Goal: Transaction & Acquisition: Subscribe to service/newsletter

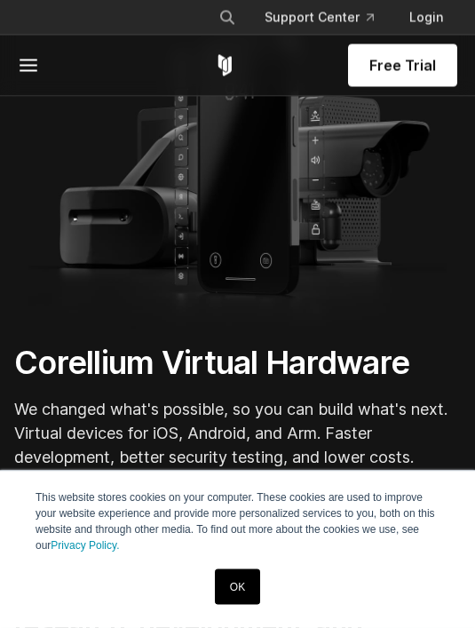
click at [237, 605] on link "OK" at bounding box center [237, 587] width 45 height 36
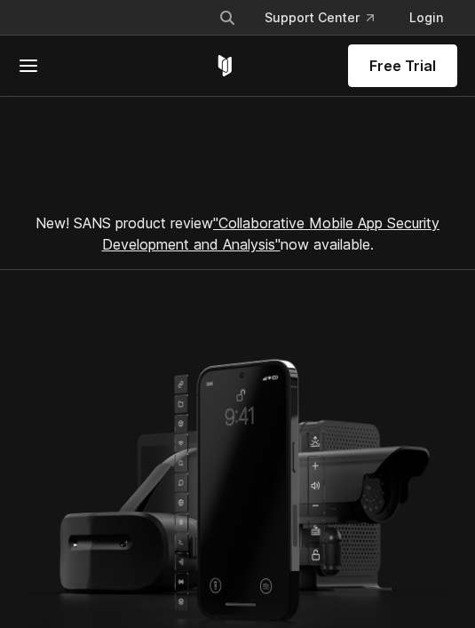
scroll to position [28, 0]
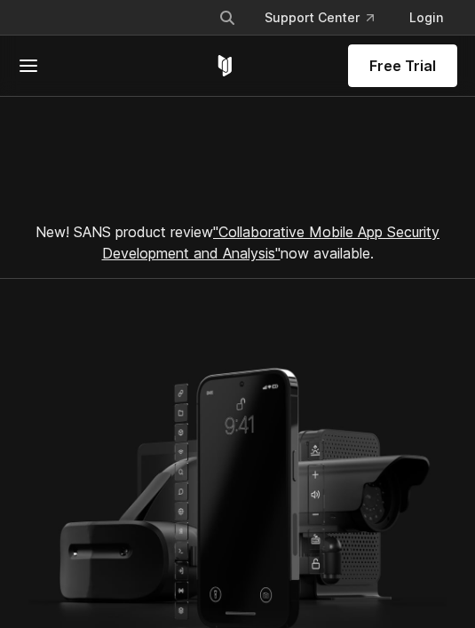
click at [414, 85] on link "Free Trial" at bounding box center [402, 65] width 109 height 43
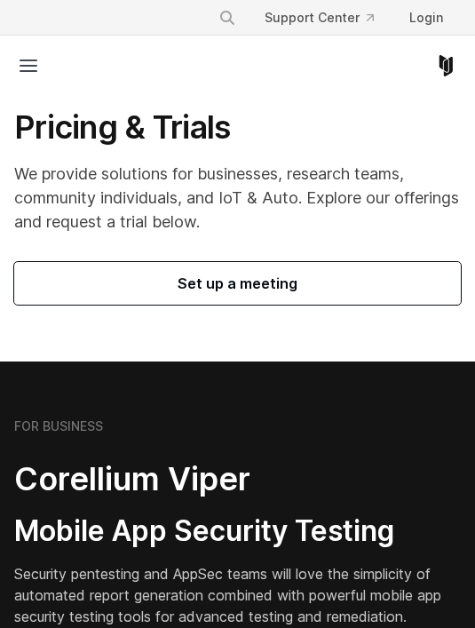
click at [82, 455] on div "FOR BUSINESS Corellium Viper Mobile App Security Testing Security pentesting an…" at bounding box center [237, 593] width 447 height 351
click at [78, 424] on h6 "FOR BUSINESS" at bounding box center [58, 426] width 89 height 16
click at [357, 278] on span "Set up a meeting" at bounding box center [238, 283] width 404 height 21
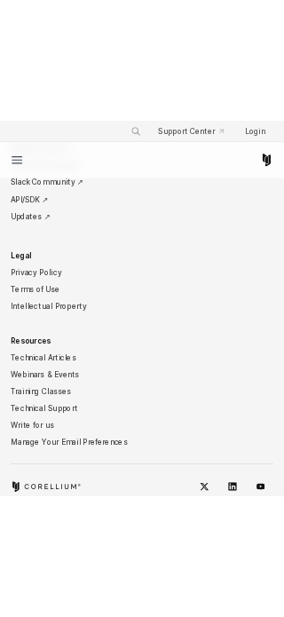
scroll to position [6637, 0]
